Goal: Find specific page/section: Find specific page/section

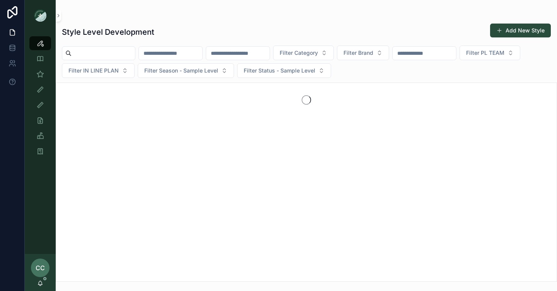
click at [95, 53] on input "text" at bounding box center [103, 53] width 63 height 11
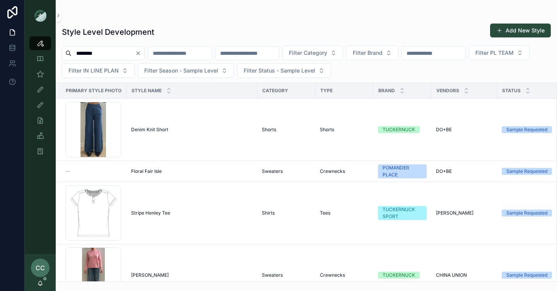
type input "********"
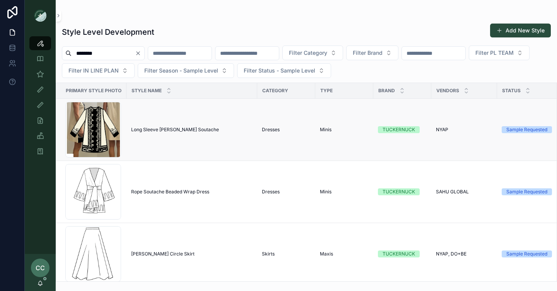
click at [180, 128] on span "Long Sleeve [PERSON_NAME] Soutache" at bounding box center [175, 130] width 88 height 6
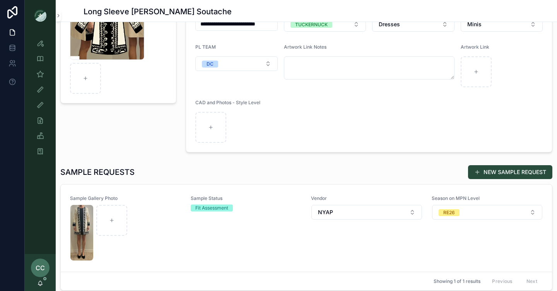
scroll to position [216, 0]
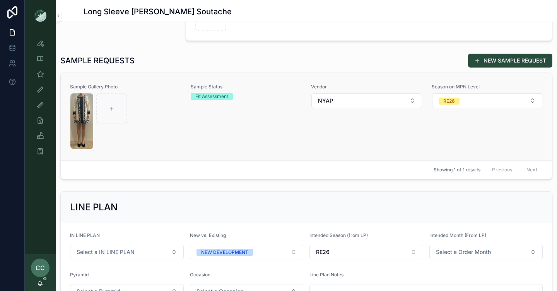
click at [169, 92] on div "Sample Gallery Photo" at bounding box center [125, 117] width 111 height 66
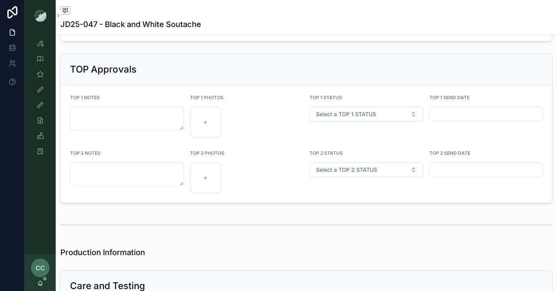
scroll to position [1309, 0]
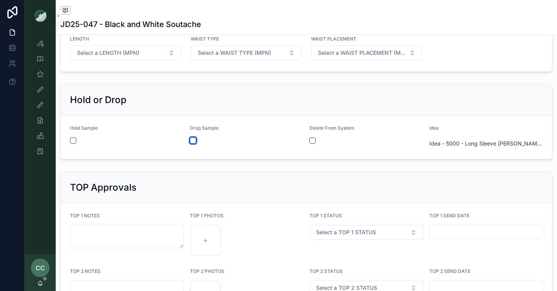
click at [194, 140] on button "button" at bounding box center [193, 141] width 6 height 6
click at [47, 44] on link "Style View" at bounding box center [40, 43] width 22 height 14
